Goal: Check status: Check status

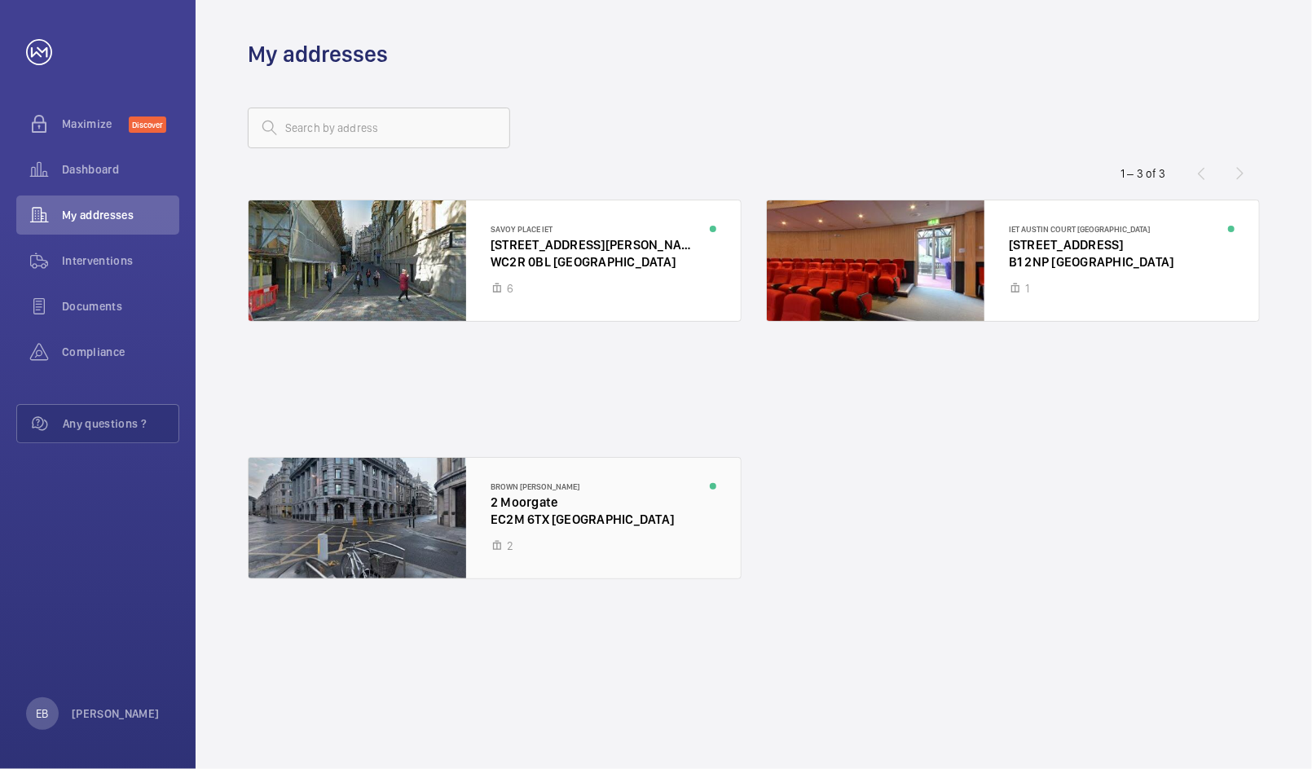
click at [551, 521] on div at bounding box center [495, 518] width 492 height 121
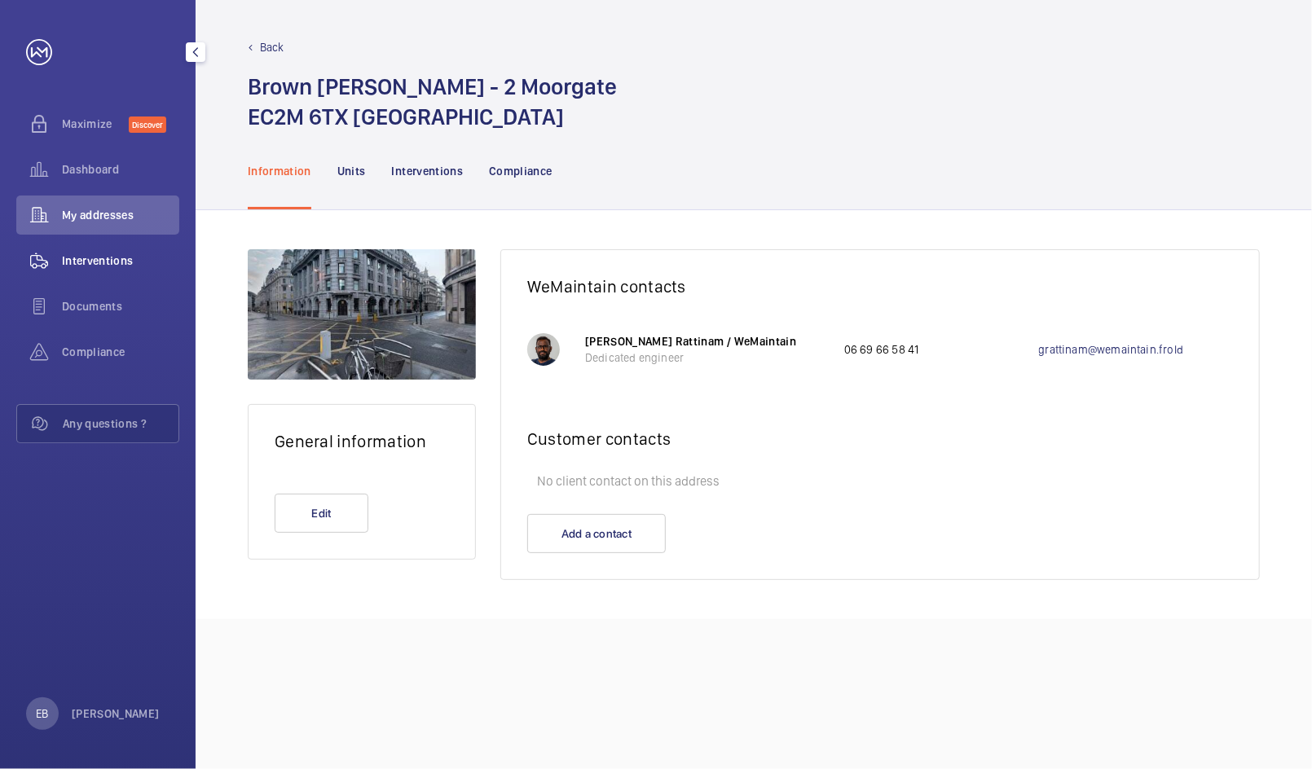
click at [134, 273] on div "Interventions" at bounding box center [97, 260] width 163 height 39
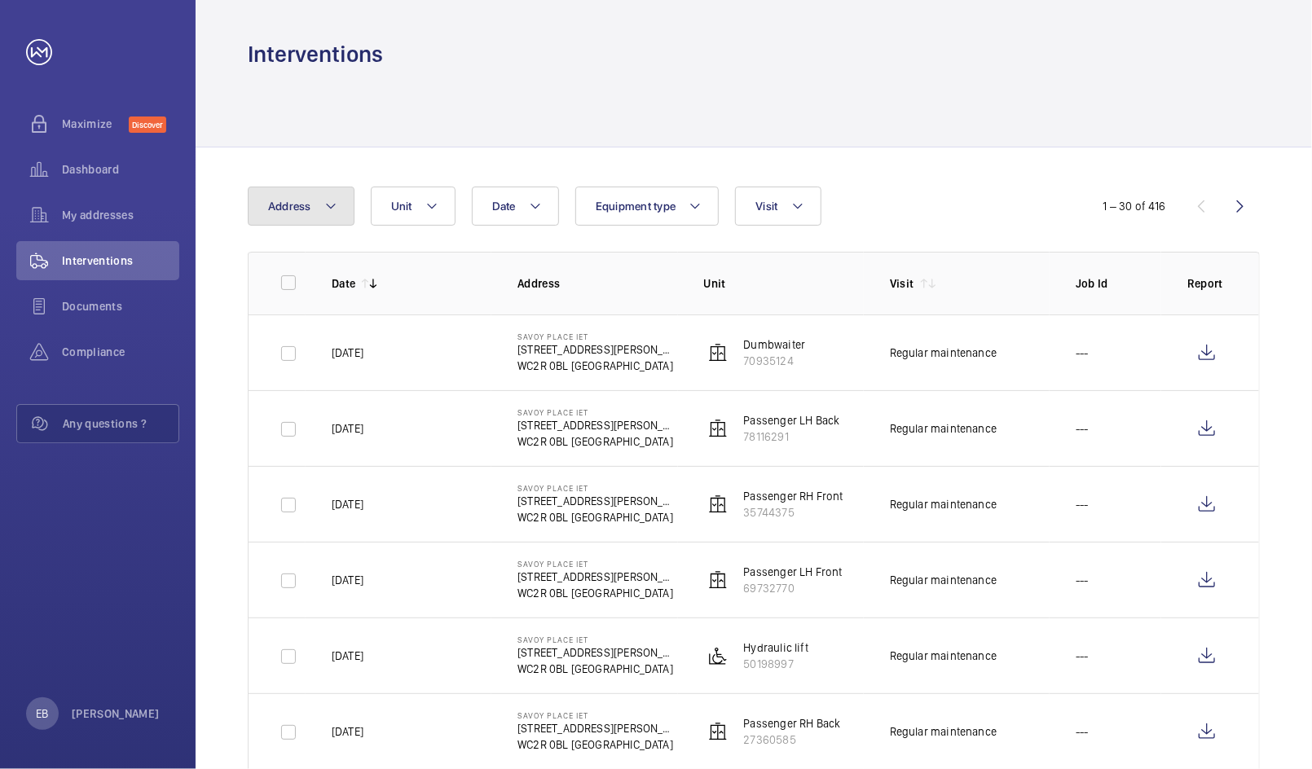
click at [311, 194] on button "Address" at bounding box center [301, 206] width 107 height 39
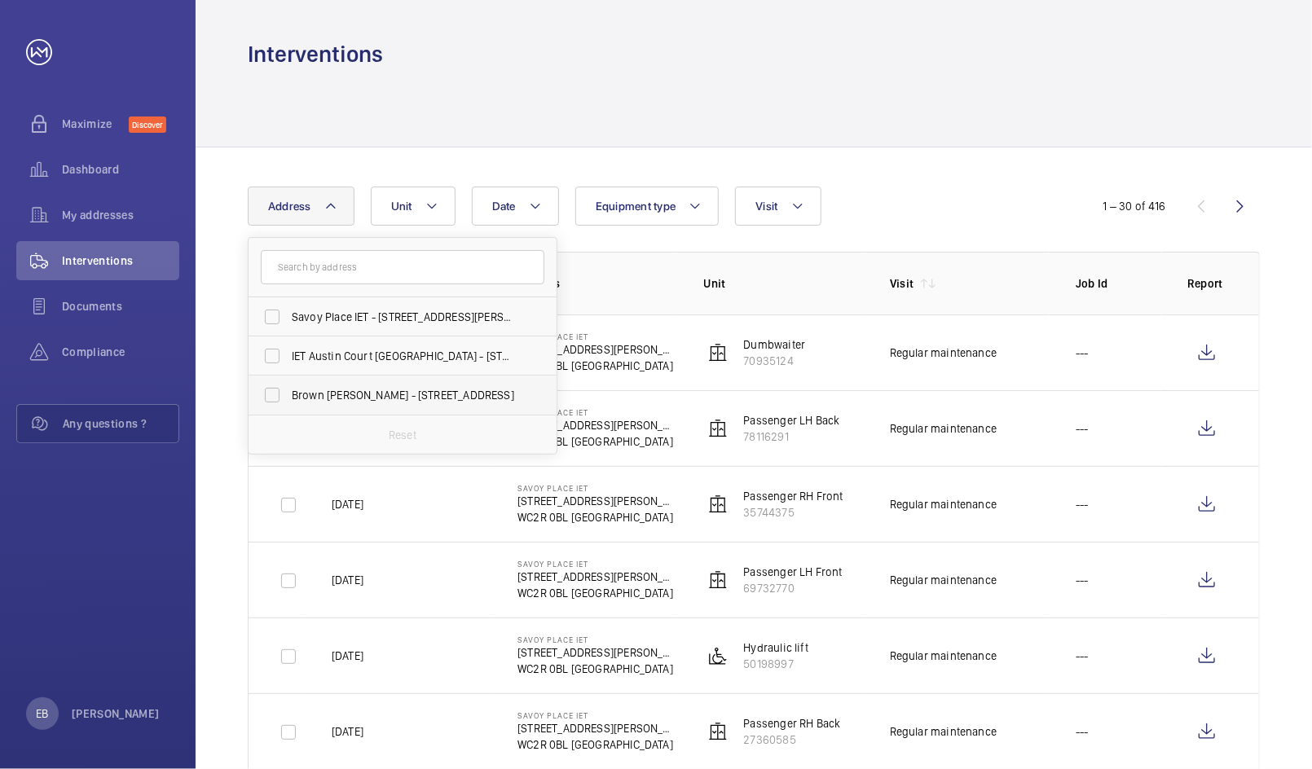
click at [345, 387] on span "Brown [PERSON_NAME] - [STREET_ADDRESS]" at bounding box center [404, 395] width 224 height 16
click at [289, 386] on input "Brown [PERSON_NAME] - [STREET_ADDRESS]" at bounding box center [272, 395] width 33 height 33
checkbox input "true"
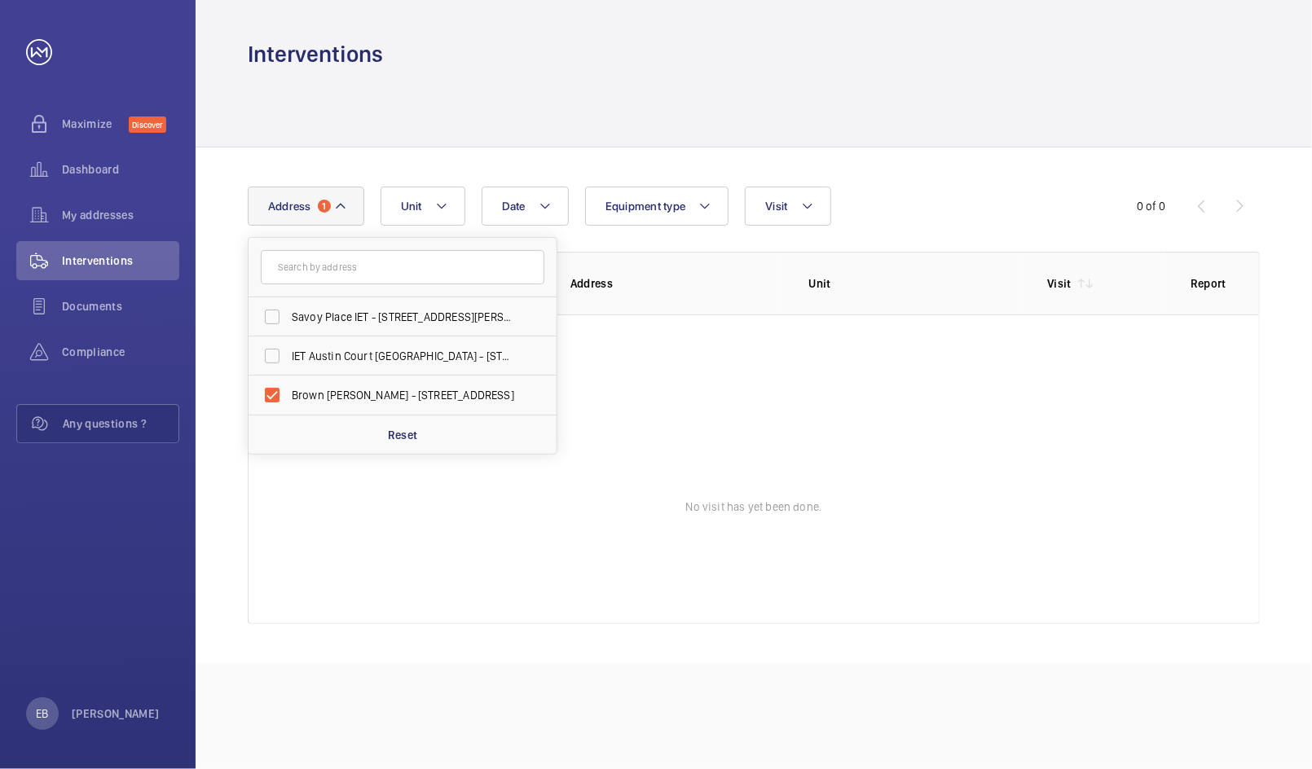
click at [1018, 99] on div at bounding box center [754, 107] width 1012 height 77
